Goal: Transaction & Acquisition: Purchase product/service

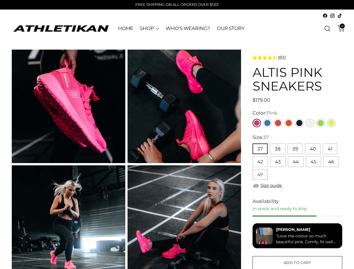
click at [260, 149] on button "37" at bounding box center [259, 148] width 15 height 11
click at [277, 149] on button "38" at bounding box center [277, 148] width 15 height 11
click at [295, 149] on button "39" at bounding box center [294, 148] width 15 height 11
